Goal: Use online tool/utility: Utilize a website feature to perform a specific function

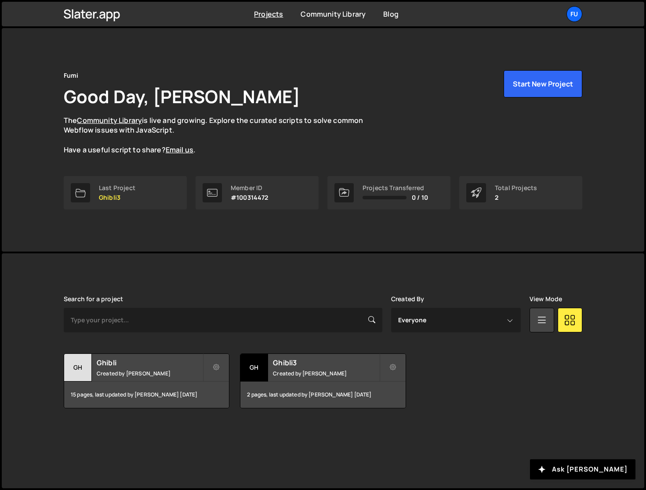
click at [122, 352] on div "Search for a project Created By Everyone Fuminari [PERSON_NAME] View Mode Trans…" at bounding box center [323, 352] width 518 height 113
click at [119, 367] on div "Ghibli Created by [PERSON_NAME]" at bounding box center [146, 367] width 165 height 27
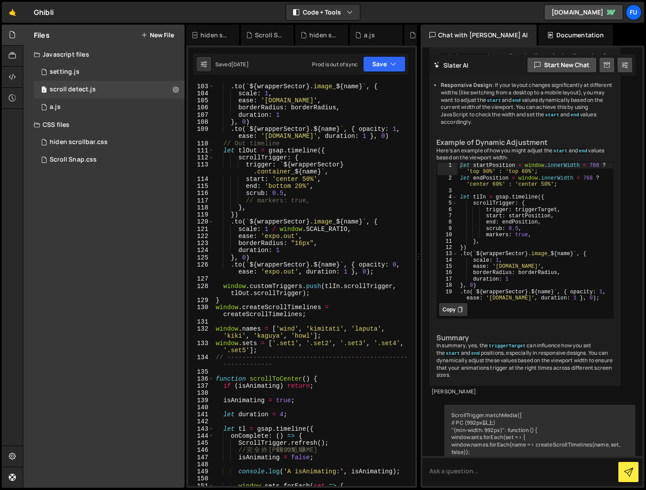
scroll to position [893, 0]
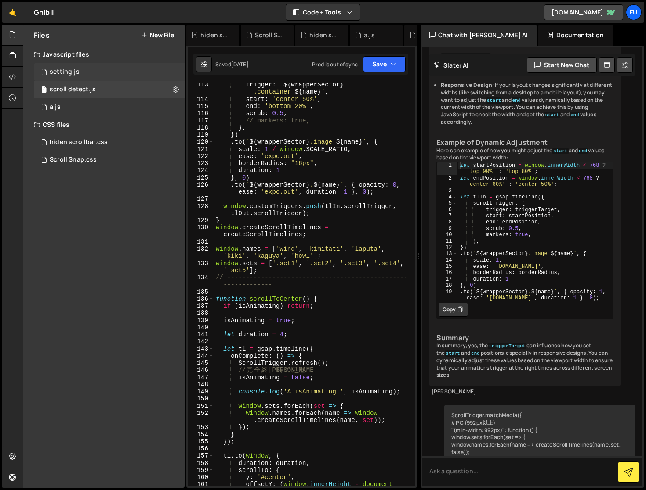
click at [109, 63] on div "1 setting.js 0" at bounding box center [109, 72] width 151 height 18
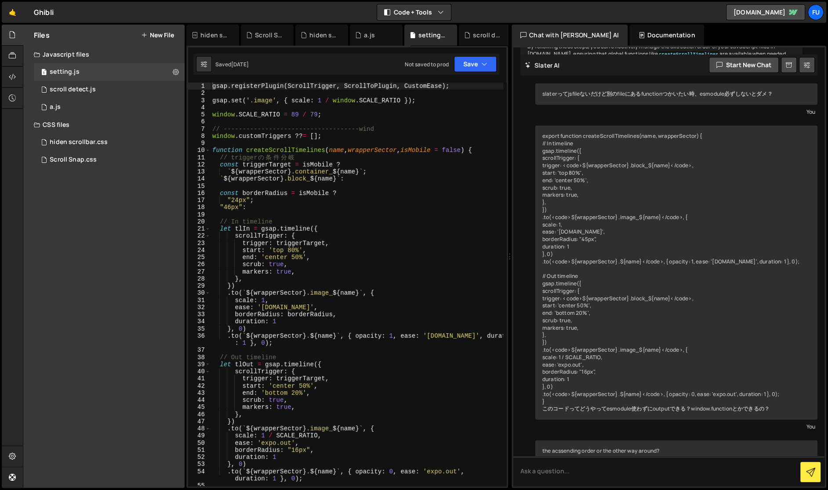
scroll to position [2050, 0]
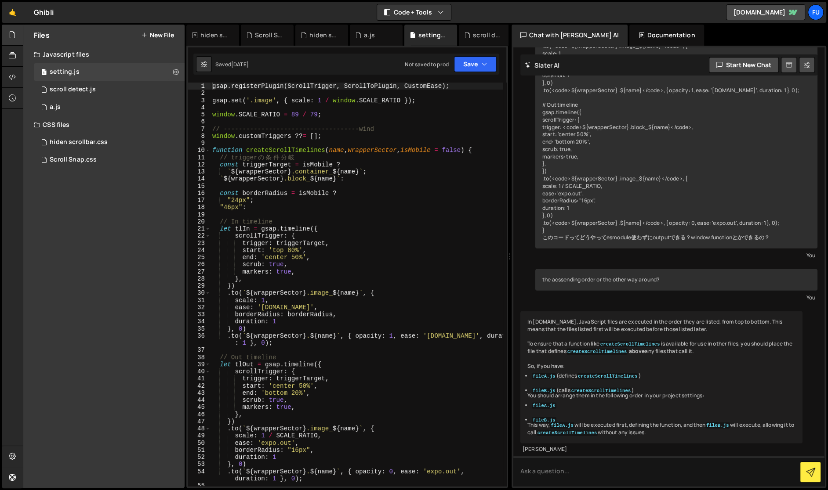
click at [645, 60] on link at bounding box center [789, 65] width 16 height 16
click at [645, 66] on button at bounding box center [807, 65] width 16 height 16
select select "chat"
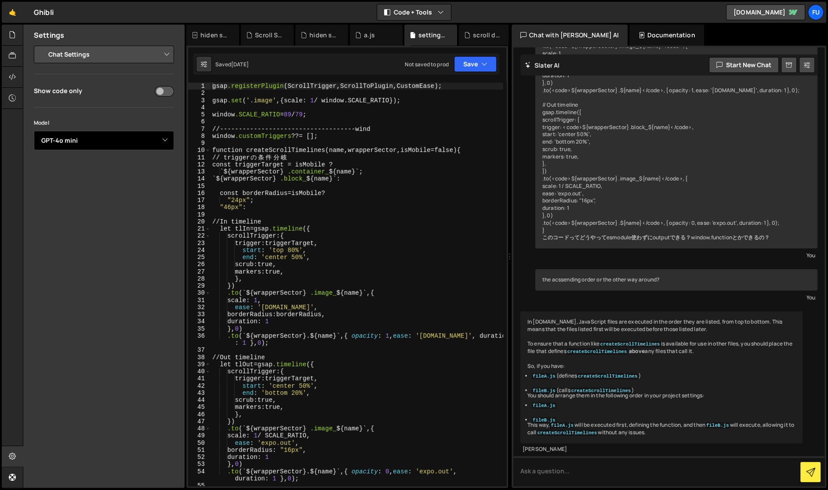
click at [101, 144] on select "Select Model GPT-3.5 GPT-4o mini GPT-4o (Pro) GPT-4.1 (Pro)" at bounding box center [104, 140] width 140 height 19
click at [34, 131] on select "Select Model GPT-3.5 GPT-4o mini GPT-4o (Pro) GPT-4.1 (Pro)" at bounding box center [104, 140] width 140 height 19
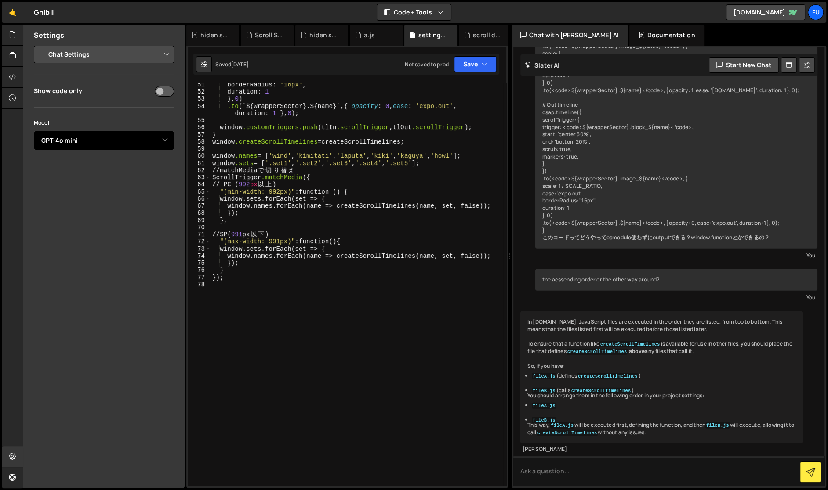
scroll to position [365, 0]
click at [14, 48] on div at bounding box center [13, 56] width 22 height 21
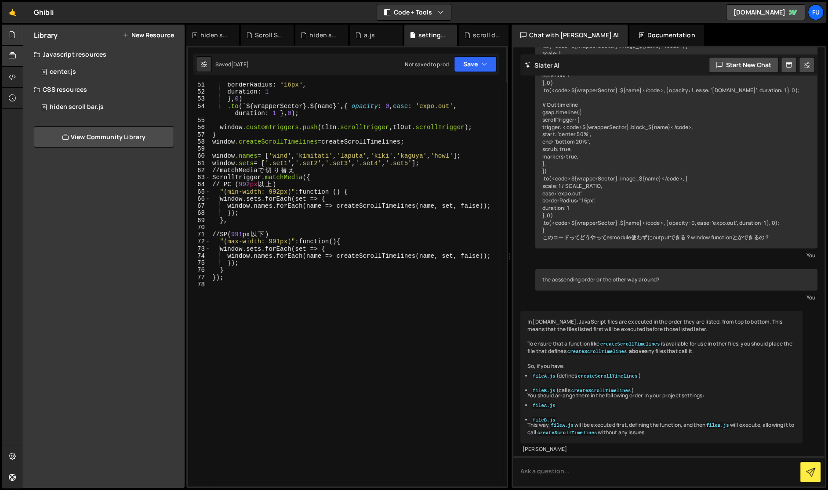
click at [12, 31] on icon at bounding box center [12, 35] width 7 height 10
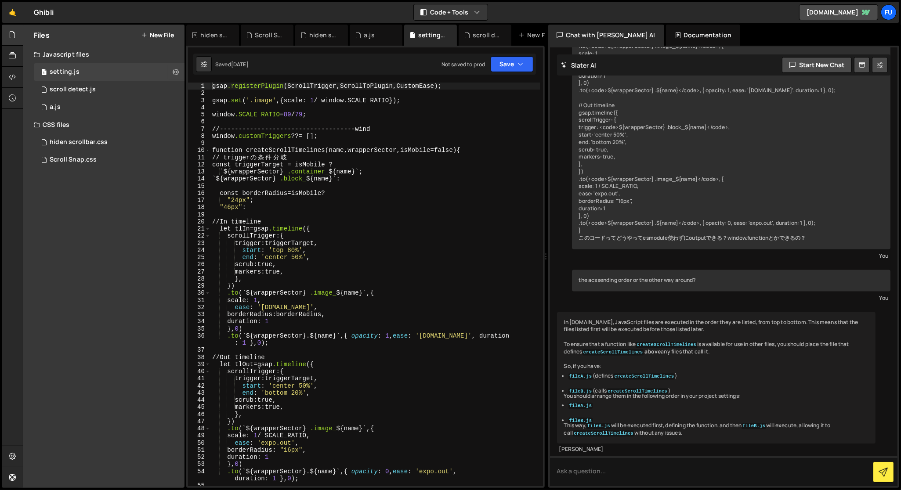
scroll to position [2021, 0]
